Goal: Check status

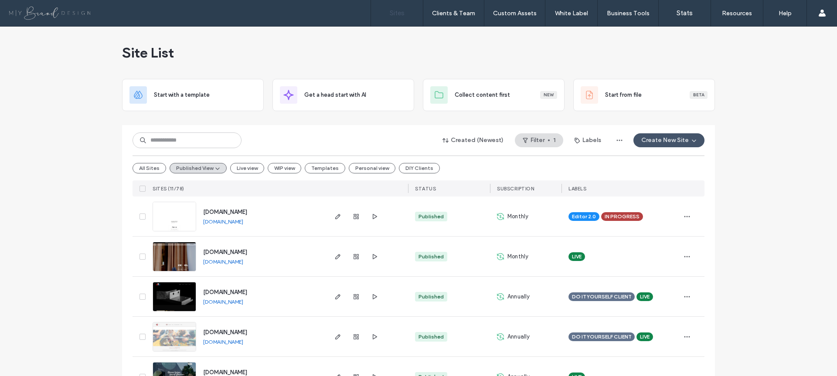
scroll to position [99, 0]
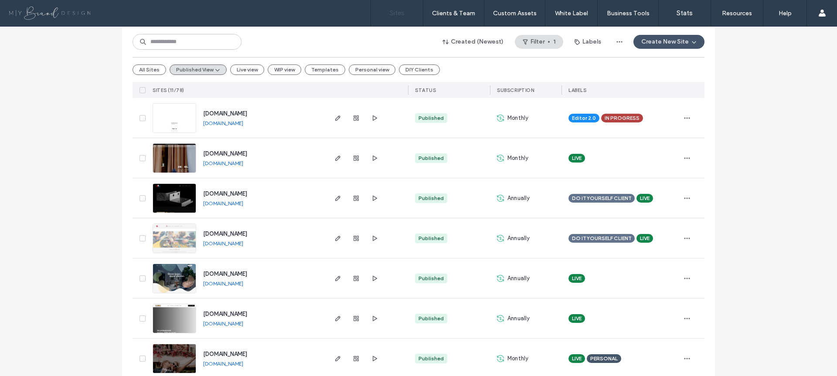
click at [208, 231] on span "[DOMAIN_NAME]" at bounding box center [225, 234] width 44 height 7
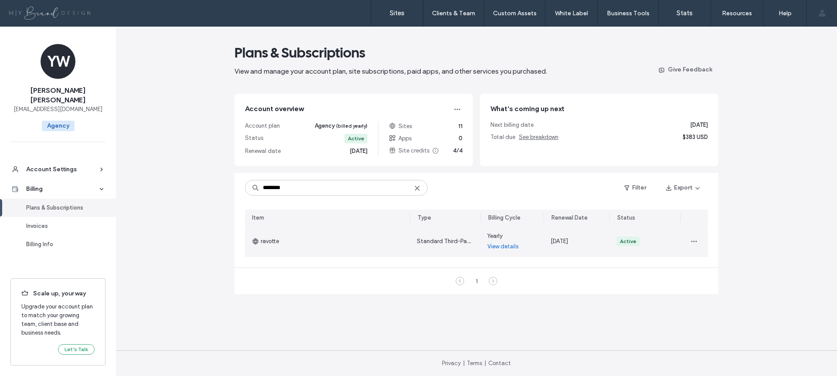
click at [497, 247] on link "View details" at bounding box center [502, 246] width 31 height 9
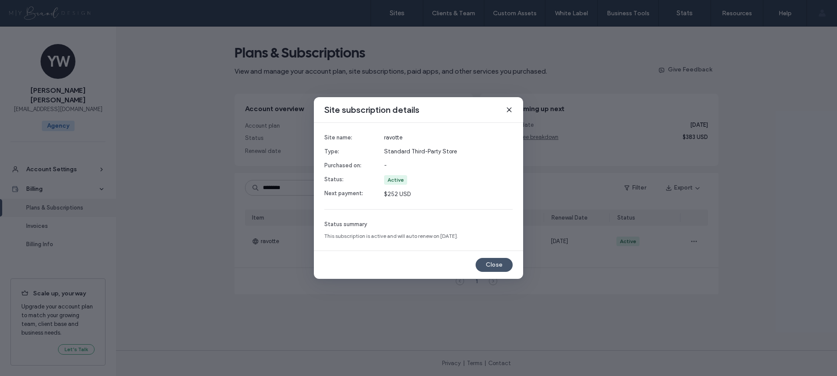
click at [511, 110] on icon at bounding box center [509, 109] width 7 height 7
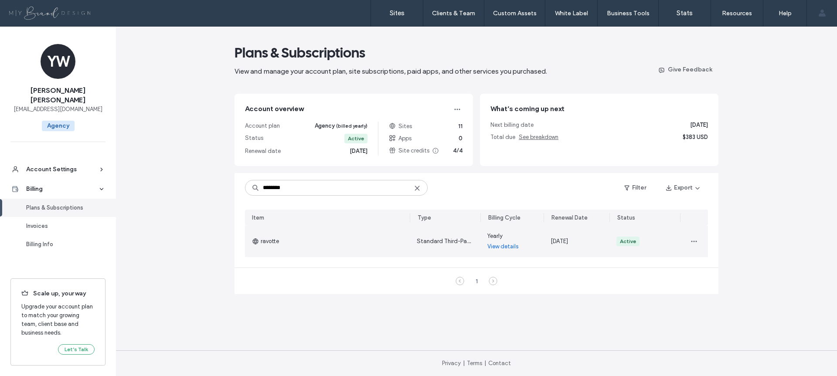
click at [500, 248] on link "View details" at bounding box center [502, 246] width 31 height 9
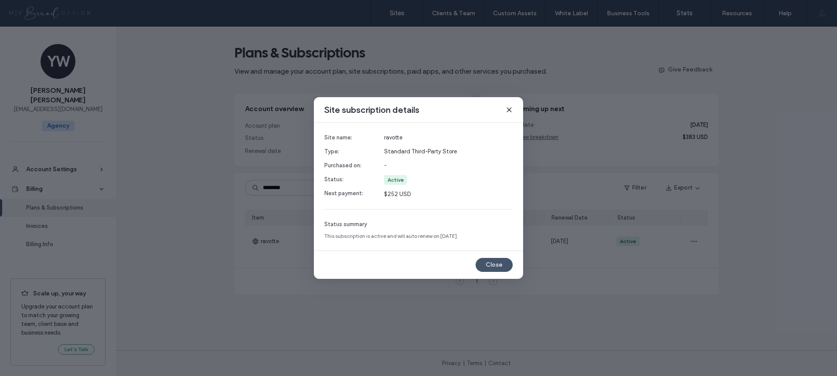
click at [514, 111] on div "Site subscription details" at bounding box center [418, 110] width 209 height 26
click at [511, 111] on icon at bounding box center [509, 109] width 7 height 7
